Goal: Register for event/course

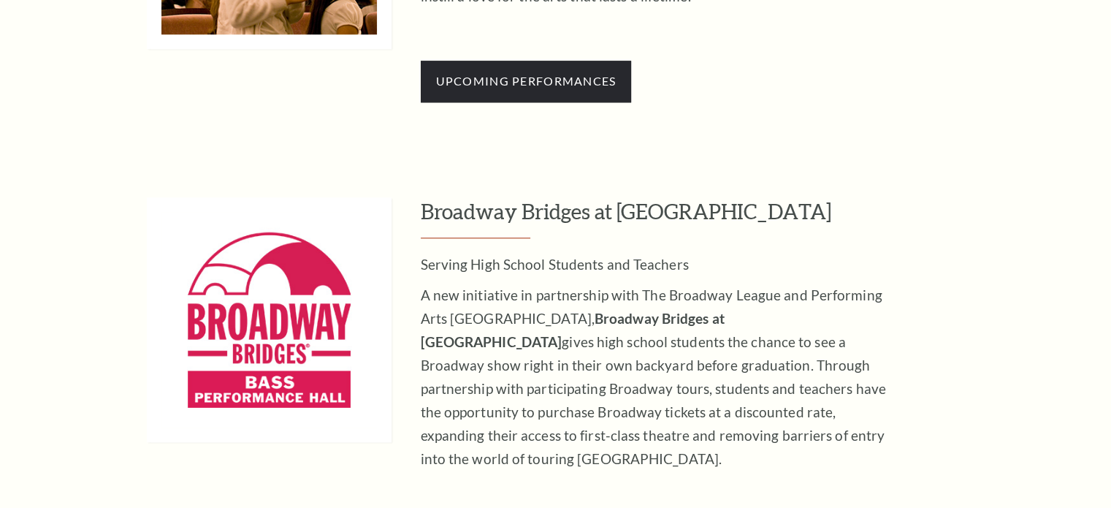
scroll to position [1607, 0]
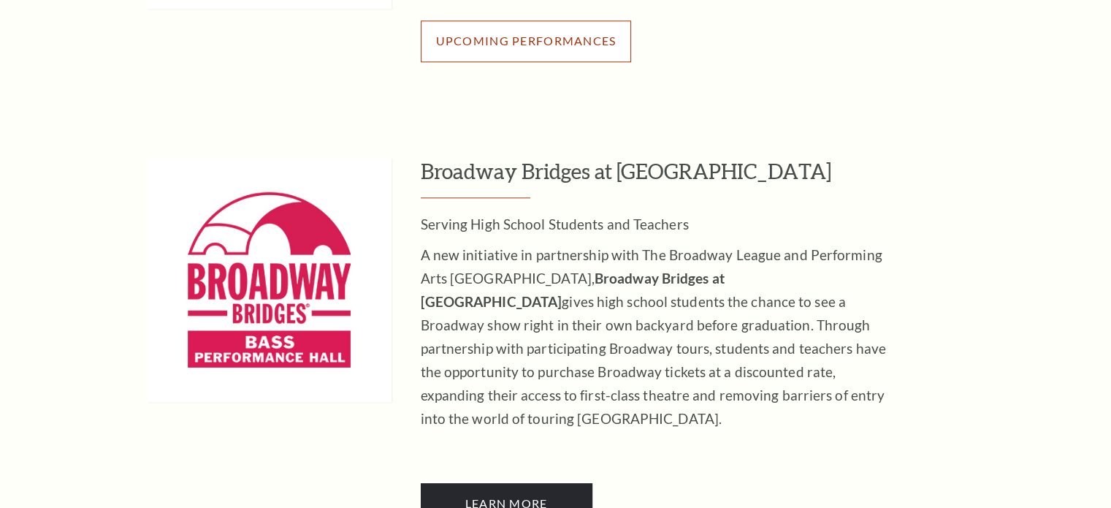
click at [489, 61] on link "Upcoming Performances" at bounding box center [526, 40] width 211 height 41
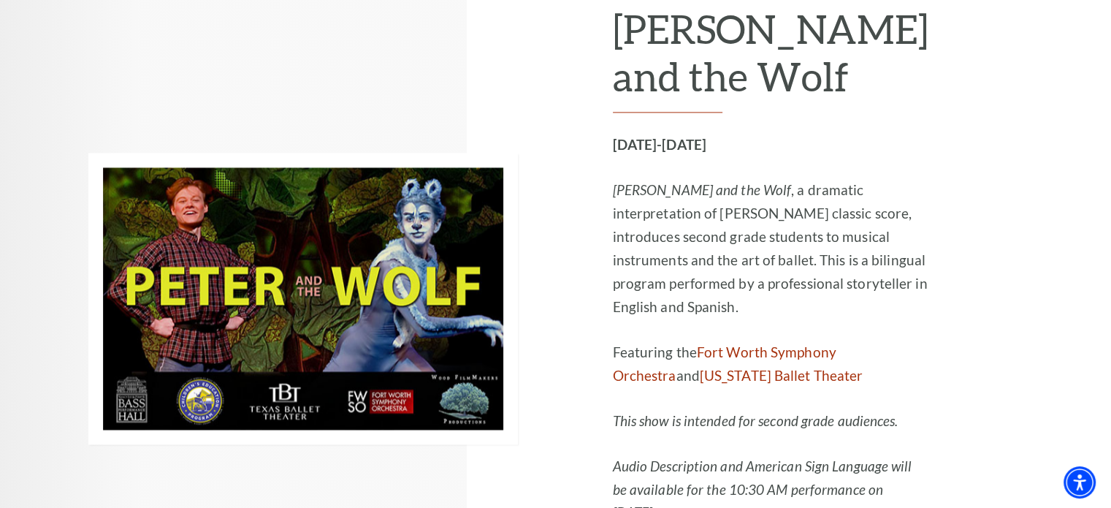
scroll to position [2337, 0]
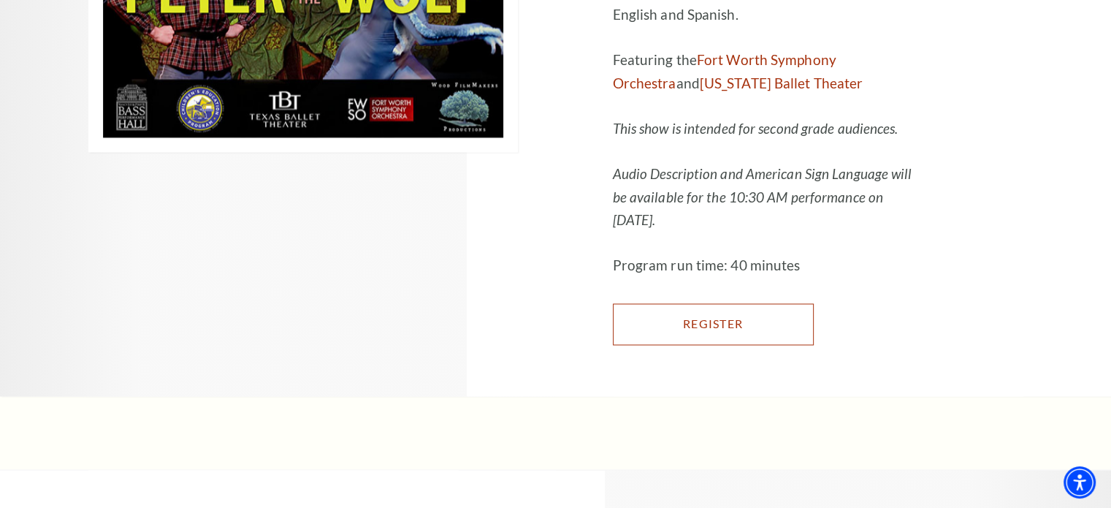
click at [748, 303] on link "Register" at bounding box center [713, 323] width 201 height 41
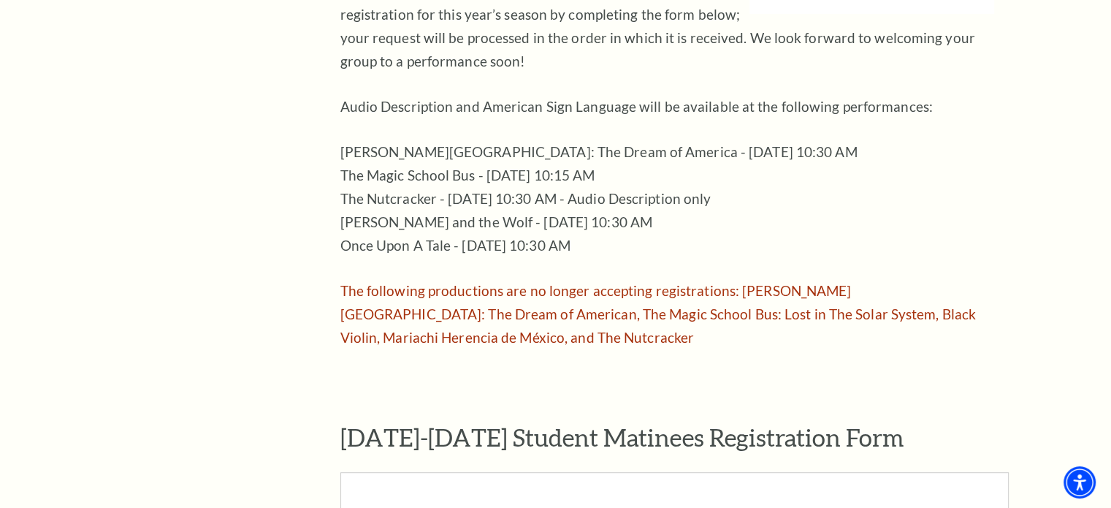
scroll to position [1022, 0]
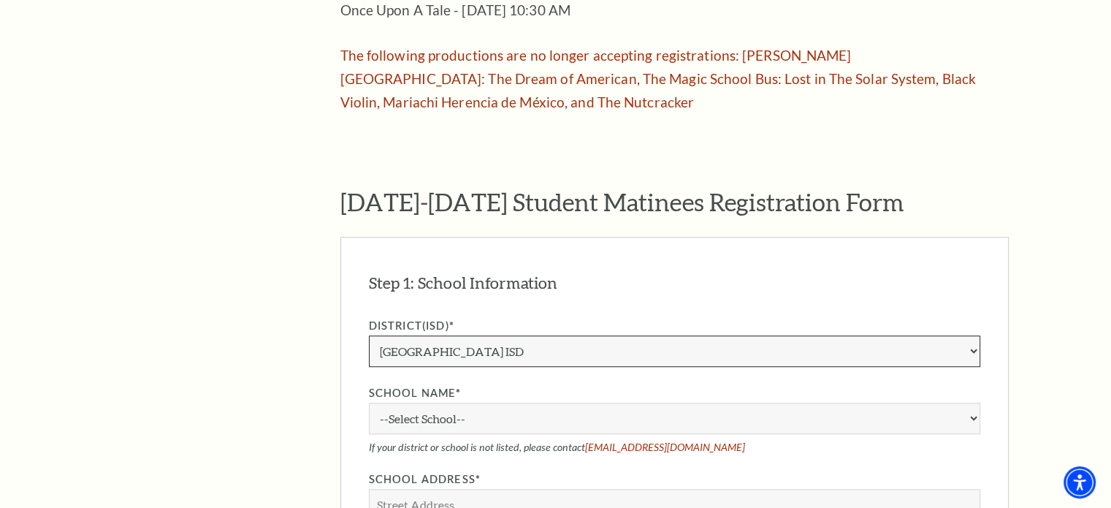
click at [506, 335] on select "Aledo ISD Alvarado ISD Alvord ISD Arlington ISD Azle ISD Bellevue ISD Birdville…" at bounding box center [674, 350] width 611 height 31
click at [1022, 329] on div "The Program Donate Now Student Matinees Broadway Bridges at Bass Performance Ha…" at bounding box center [555, 381] width 935 height 1987
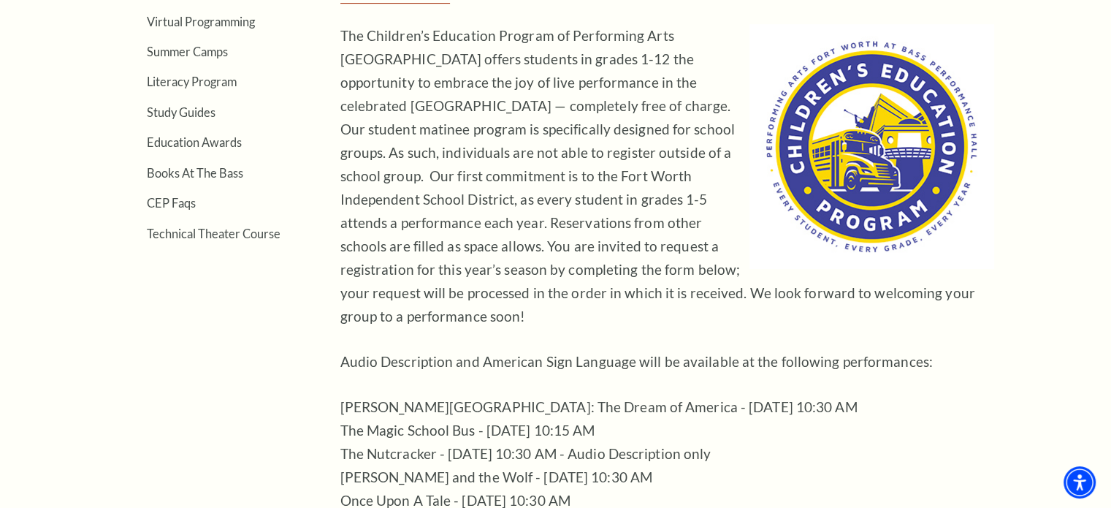
scroll to position [511, 0]
